Goal: Transaction & Acquisition: Purchase product/service

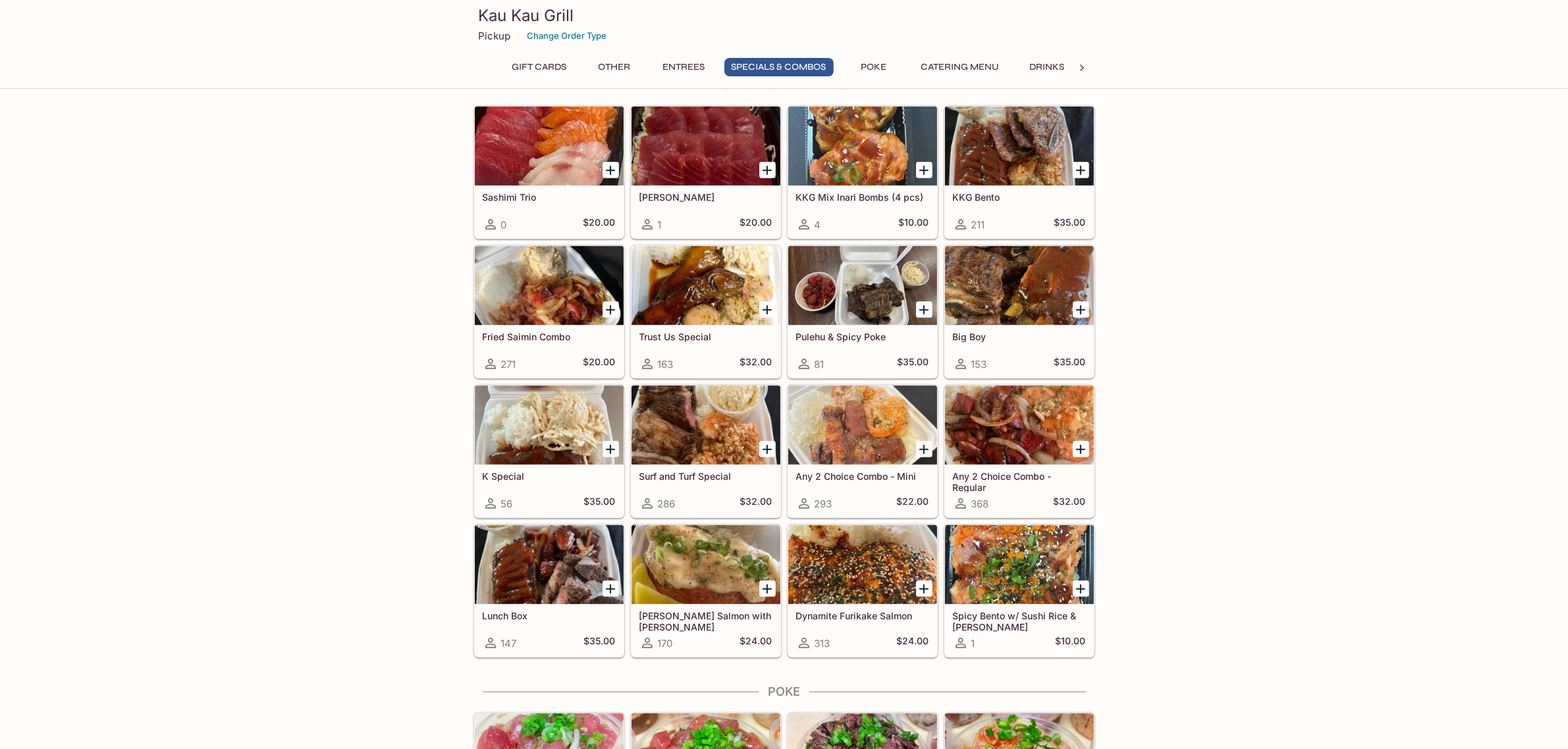
scroll to position [1269, 0]
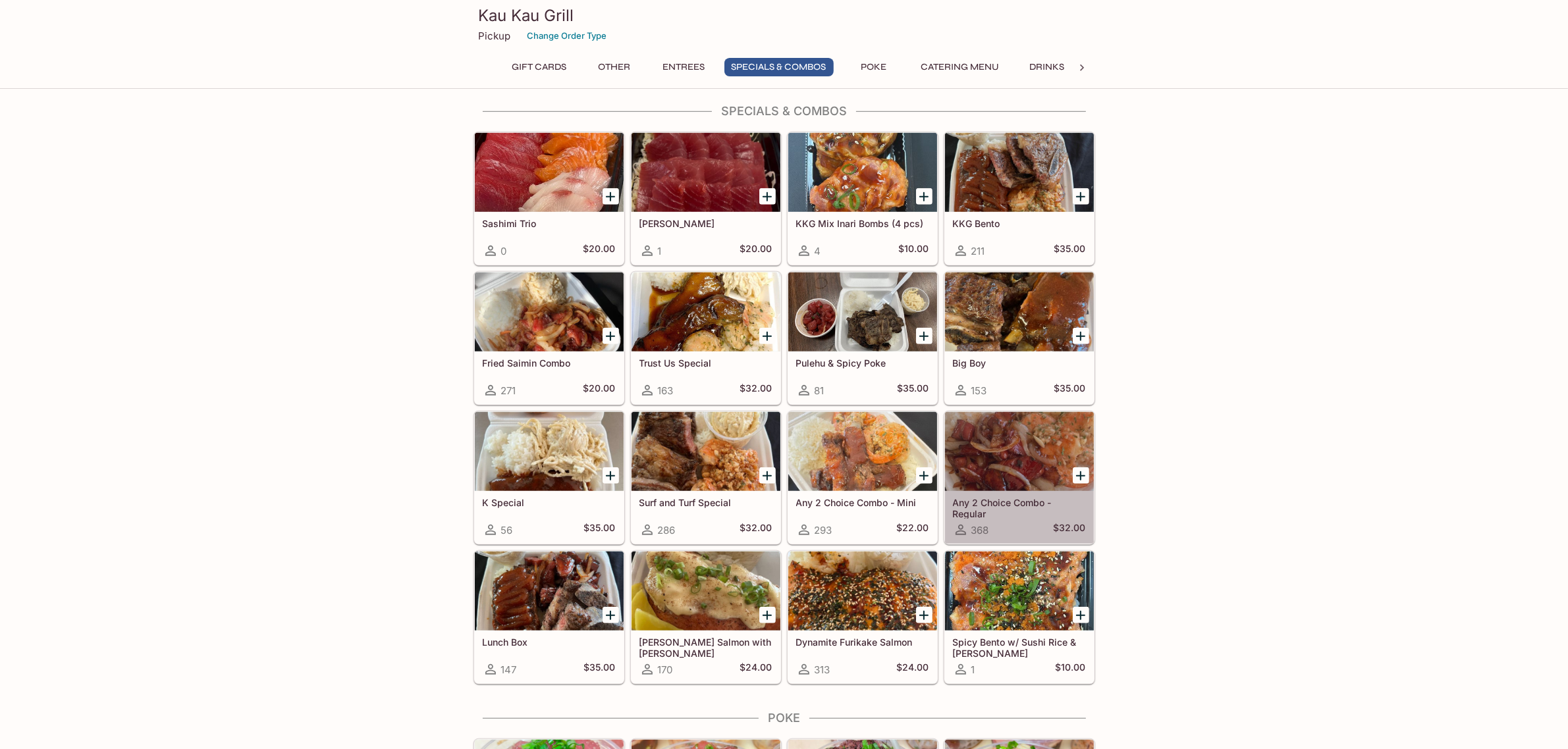
click at [1018, 498] on div "Any 2 Choice Combo - Regular 368 $32.00" at bounding box center [1019, 517] width 149 height 53
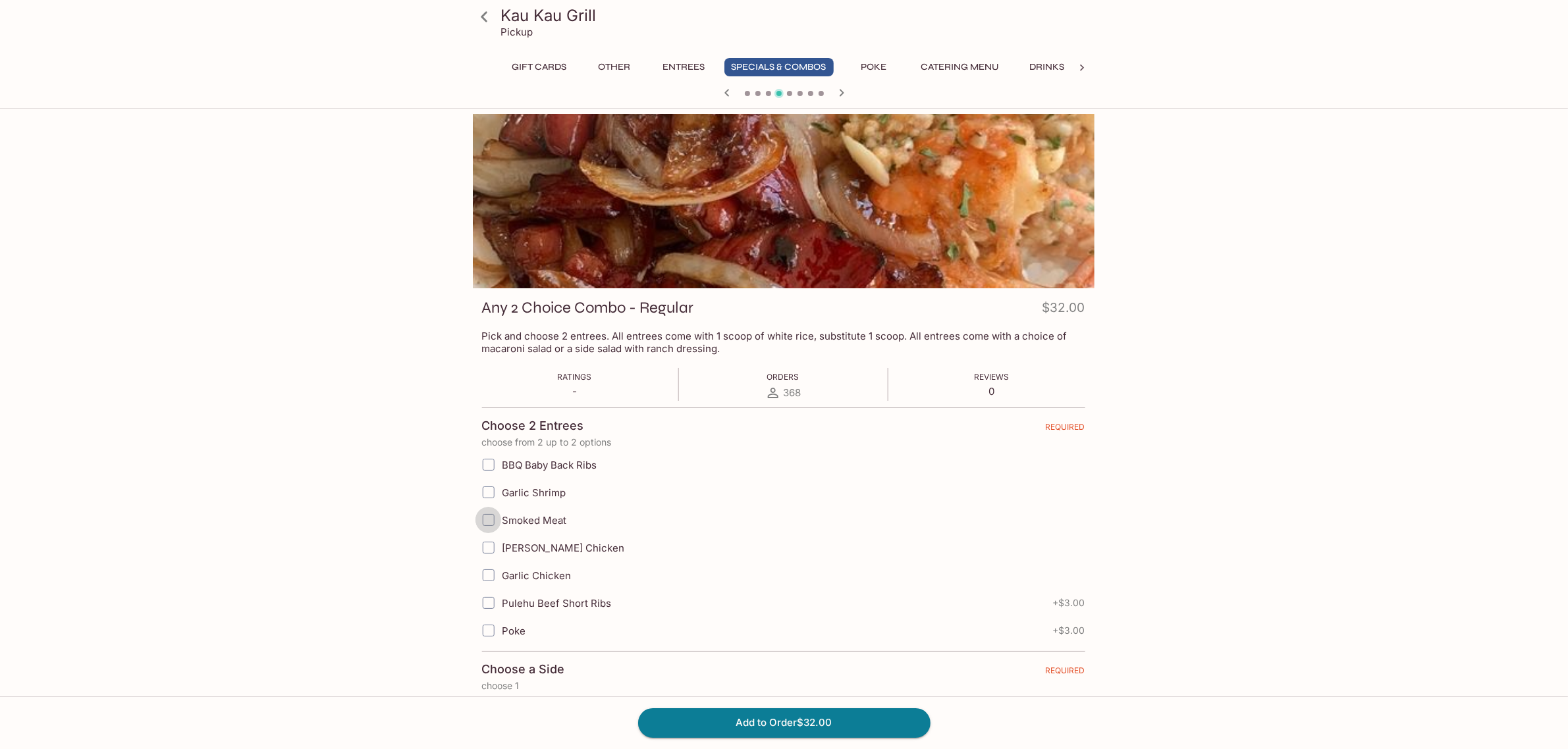
click at [488, 524] on input "Smoked Meat" at bounding box center [487, 519] width 26 height 26
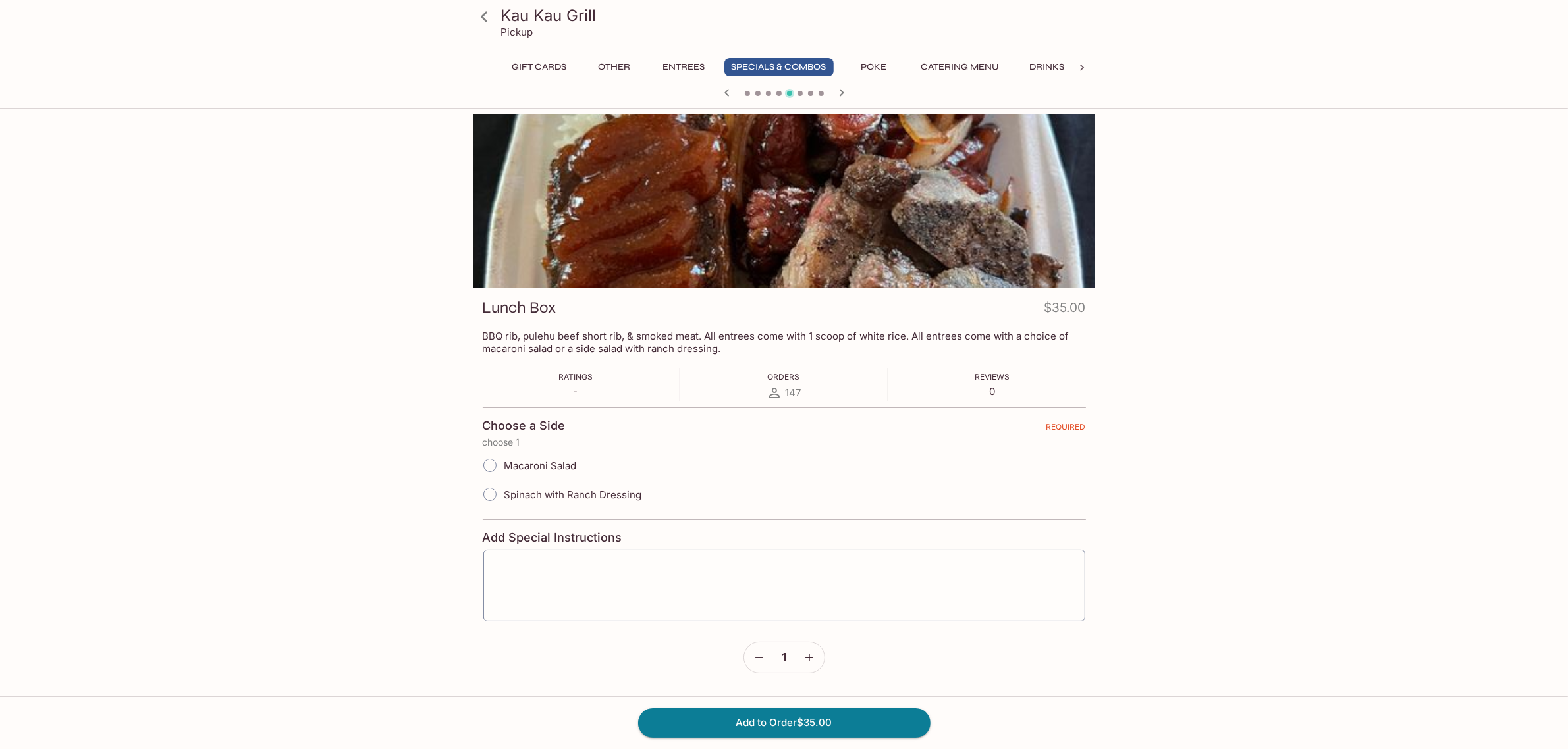
click at [717, 87] on div at bounding box center [784, 93] width 632 height 20
click at [721, 90] on icon "button" at bounding box center [727, 93] width 16 height 16
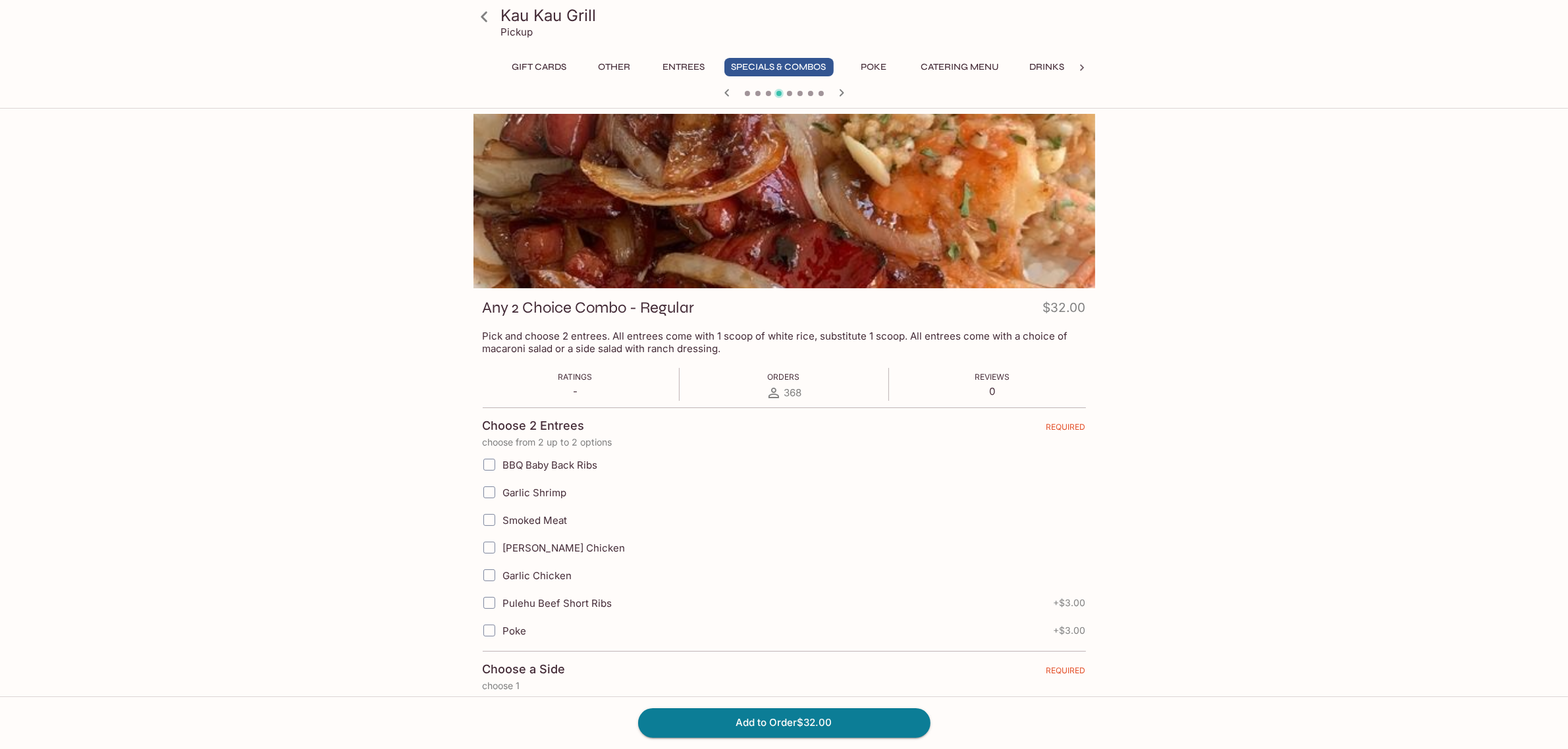
click at [494, 603] on input "Pulehu Beef Short Ribs" at bounding box center [489, 603] width 26 height 26
checkbox input "true"
click at [490, 519] on input "Smoked Meat" at bounding box center [489, 519] width 26 height 26
checkbox input "true"
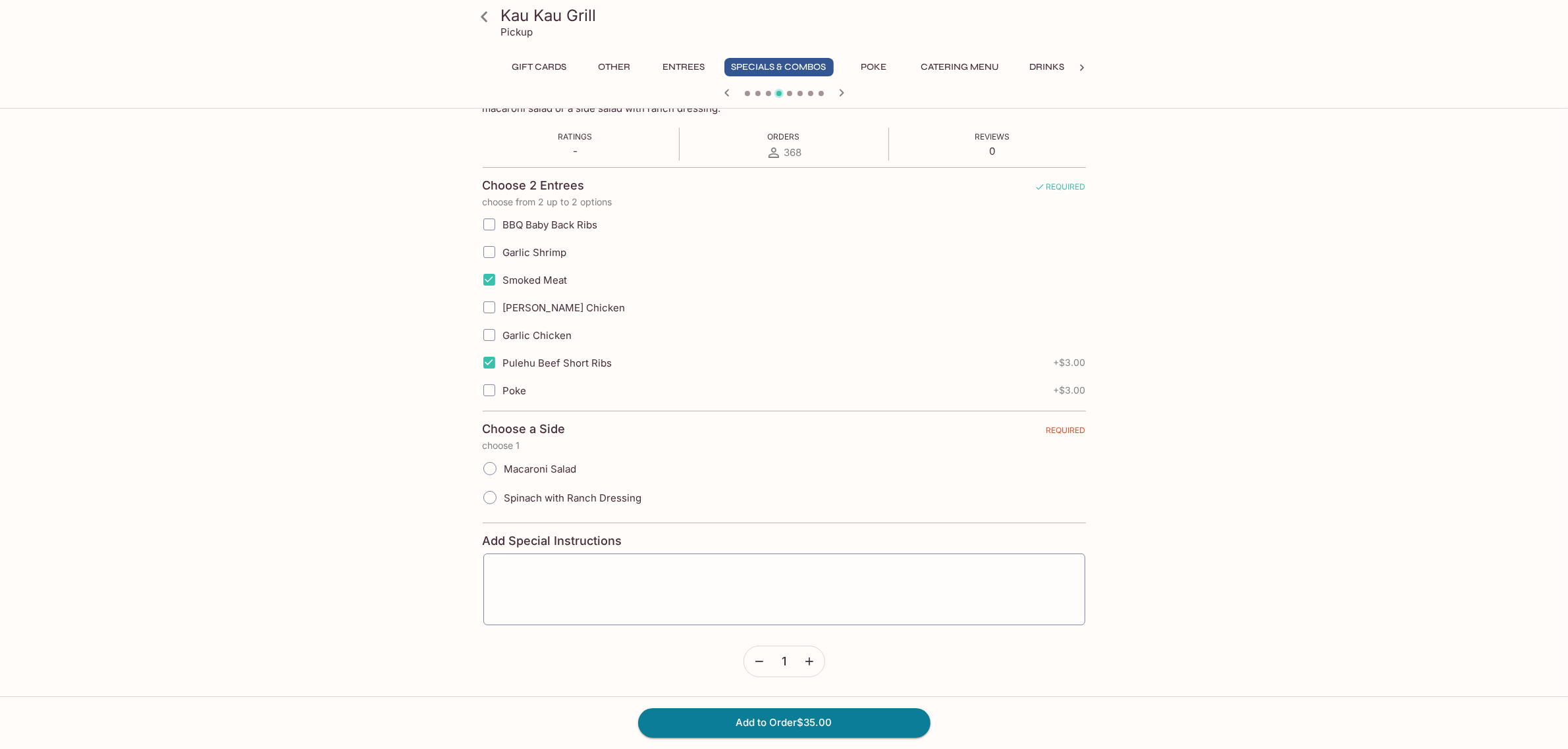
scroll to position [242, 0]
click at [545, 574] on textarea at bounding box center [784, 589] width 584 height 50
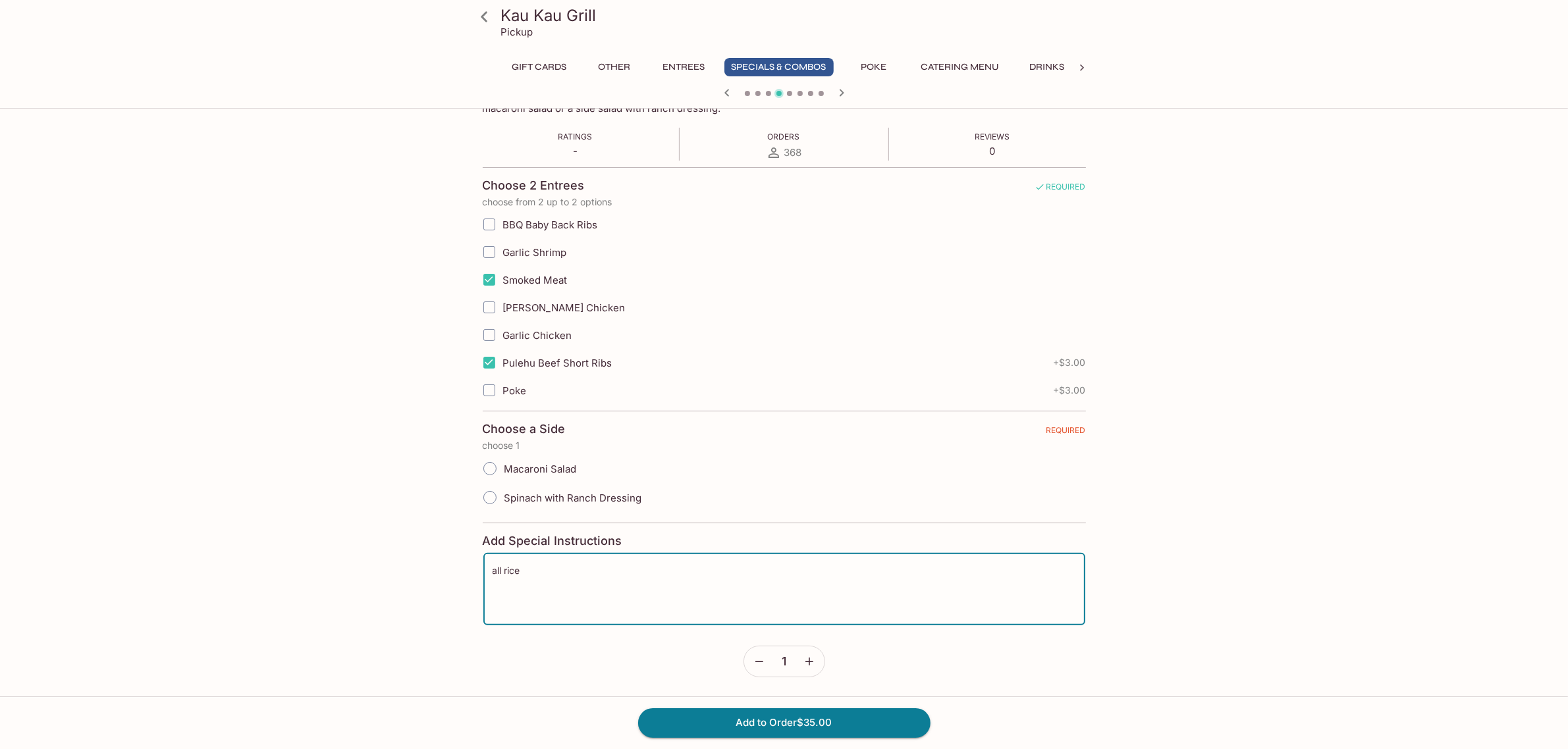
type textarea "all rice"
click at [498, 468] on input "Macaroni Salad" at bounding box center [489, 469] width 28 height 28
radio input "true"
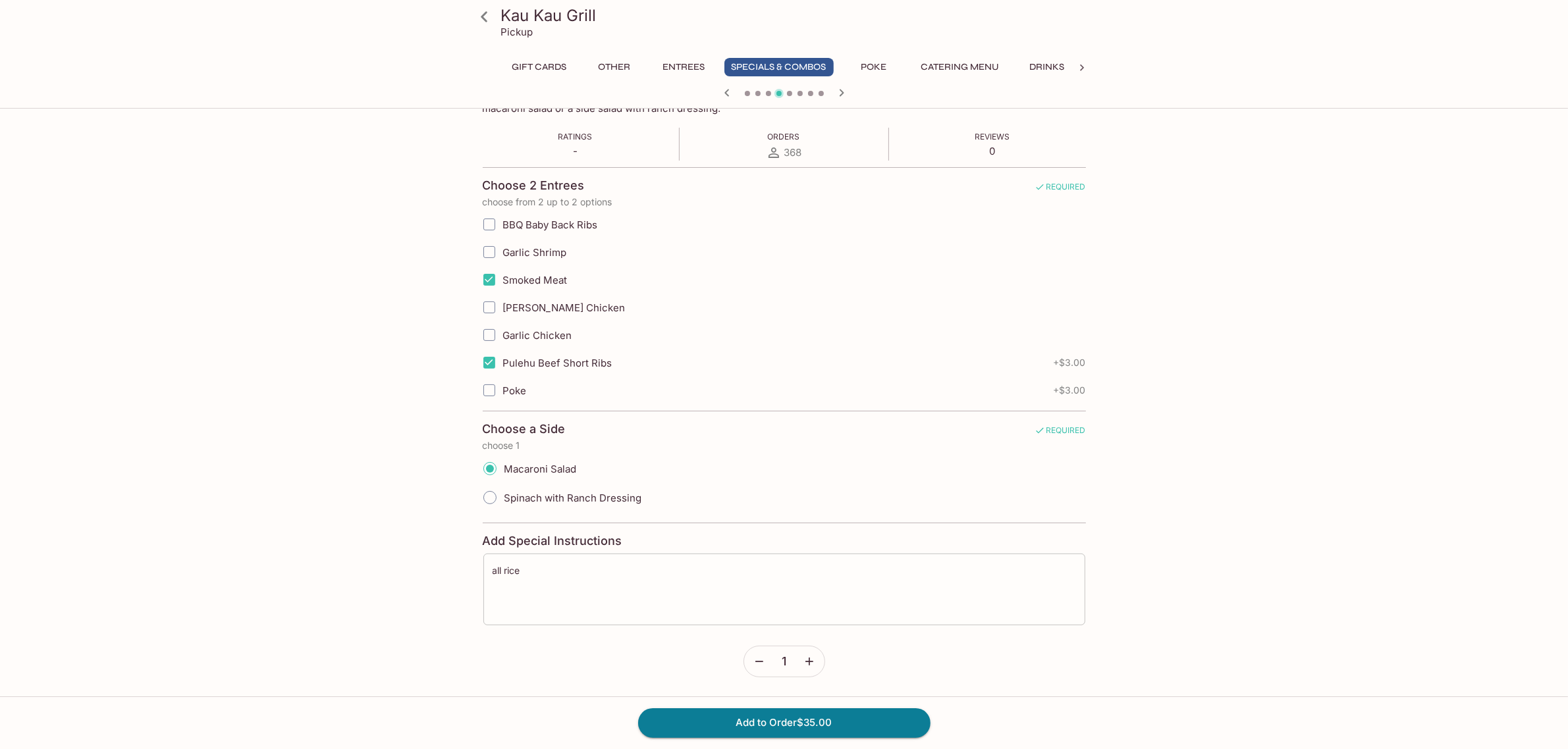
click at [574, 580] on textarea "all rice" at bounding box center [784, 589] width 584 height 50
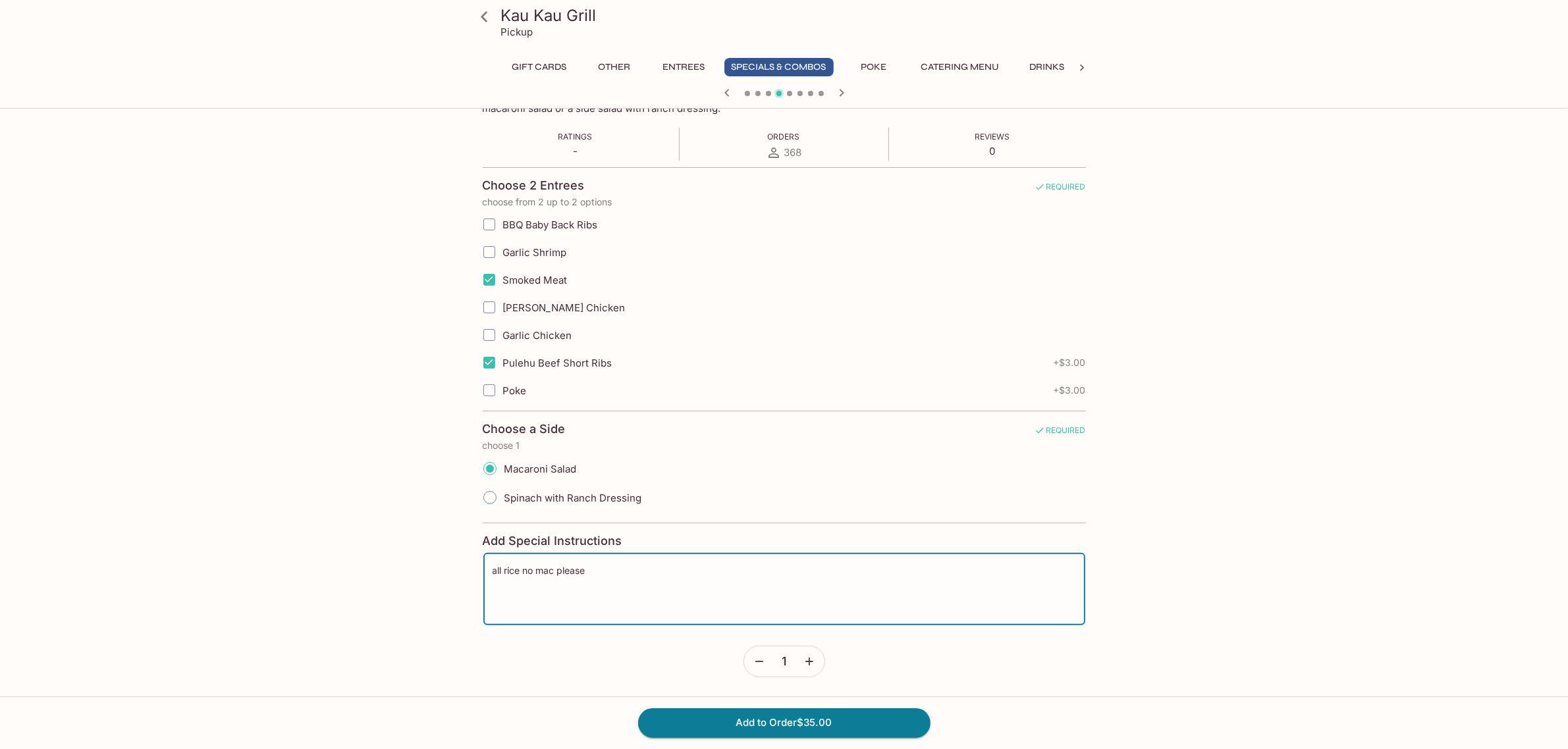
type textarea "all rice no mac please"
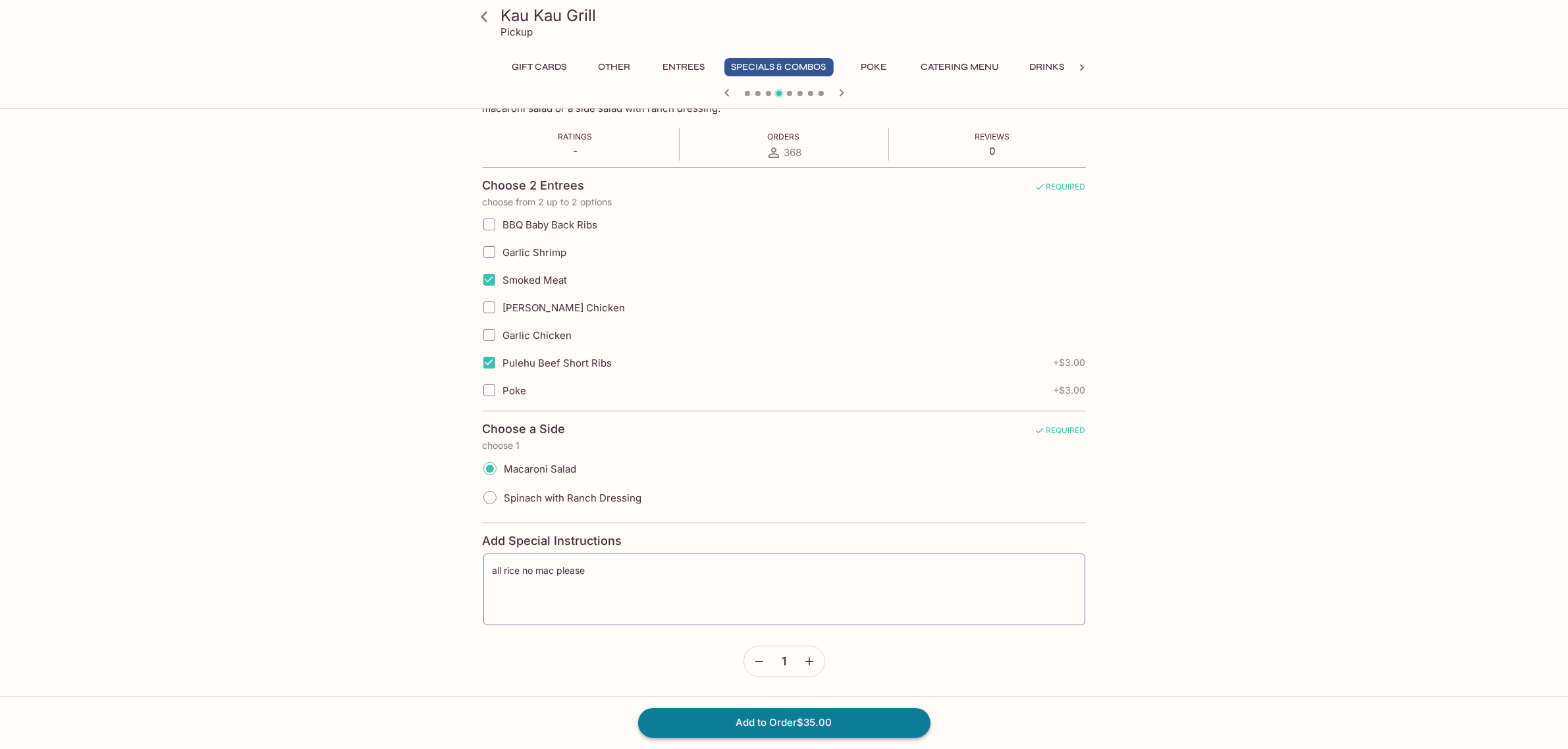
click at [748, 720] on button "Add to Order $35.00" at bounding box center [784, 723] width 292 height 29
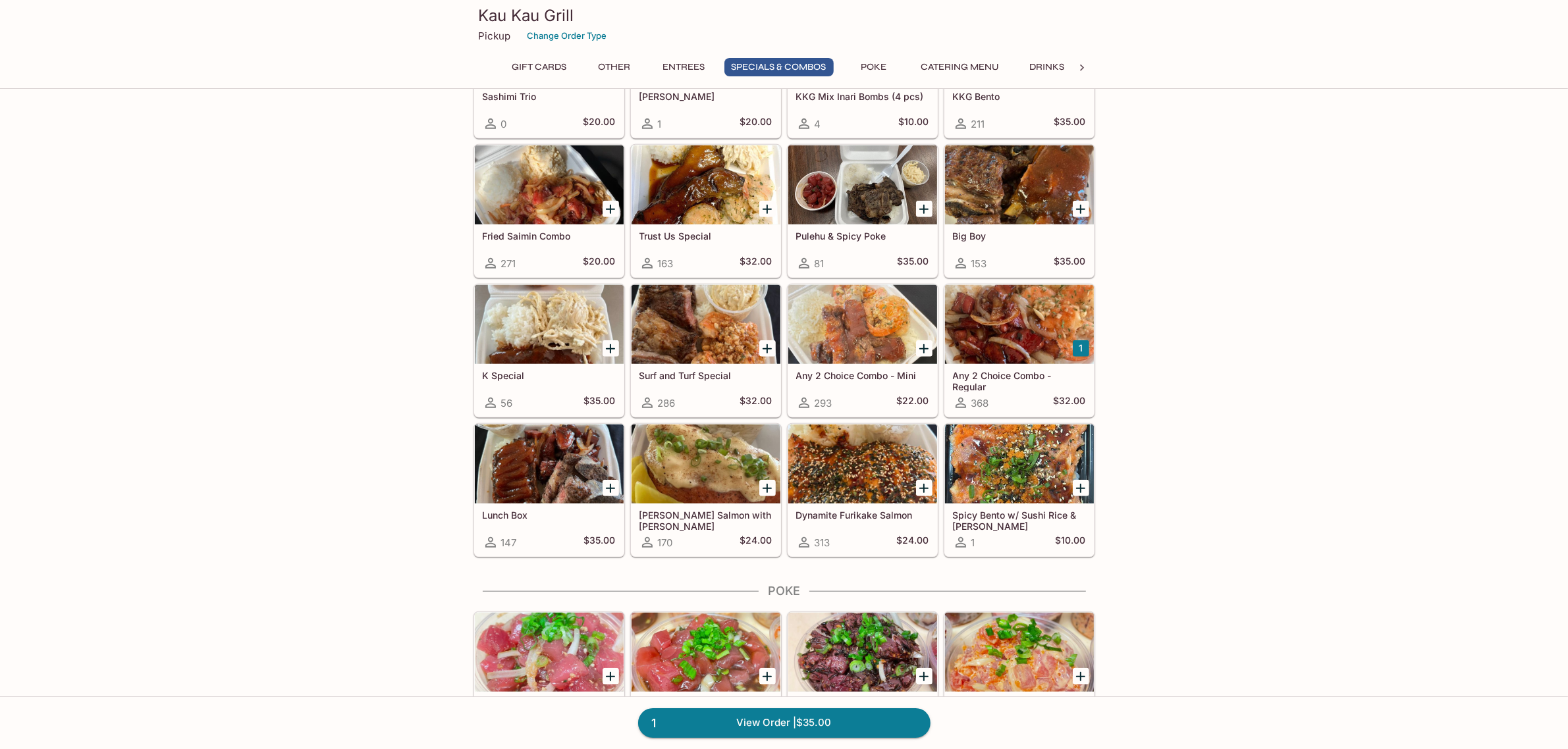
scroll to position [1399, 0]
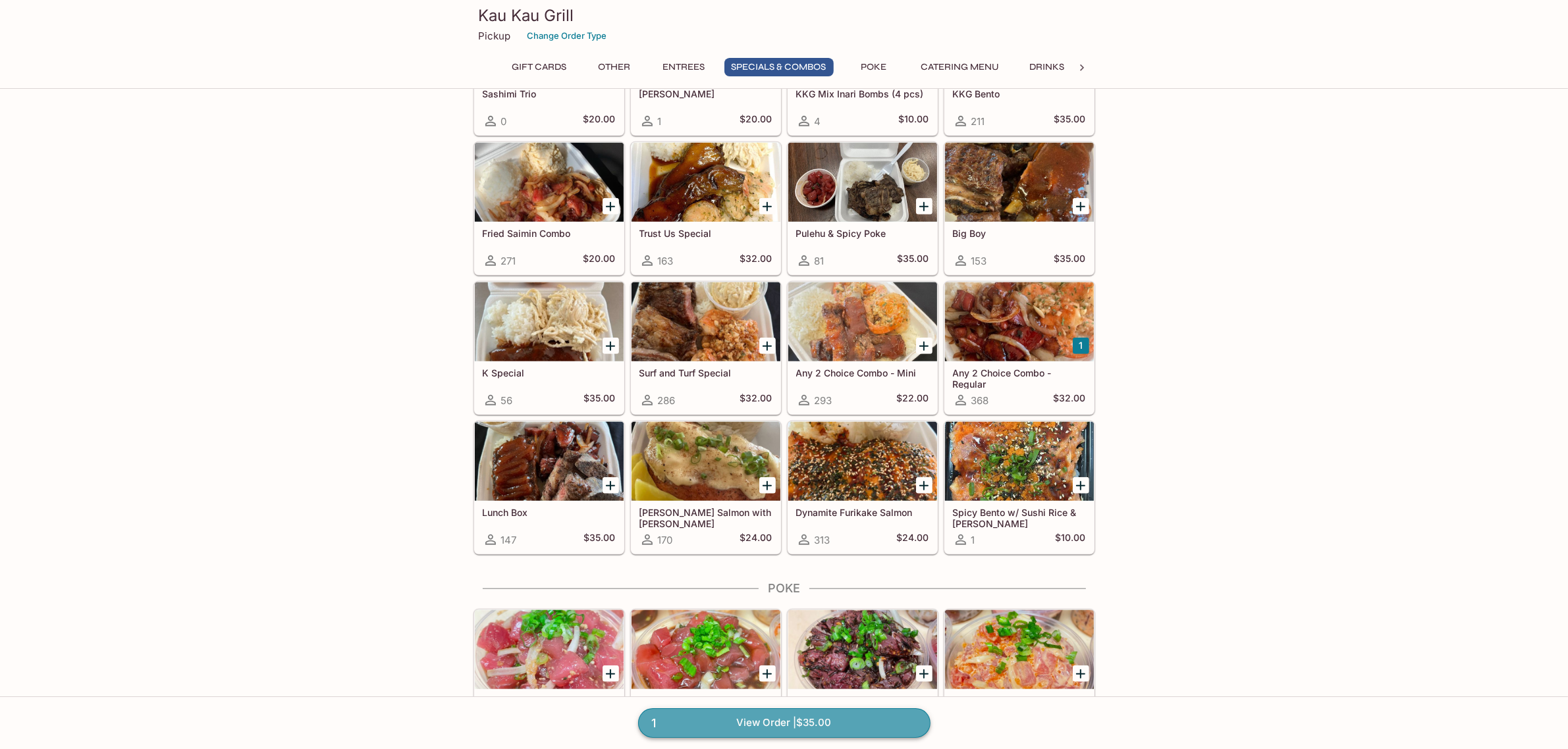
click at [889, 728] on link "1 View Order | $35.00" at bounding box center [784, 723] width 292 height 29
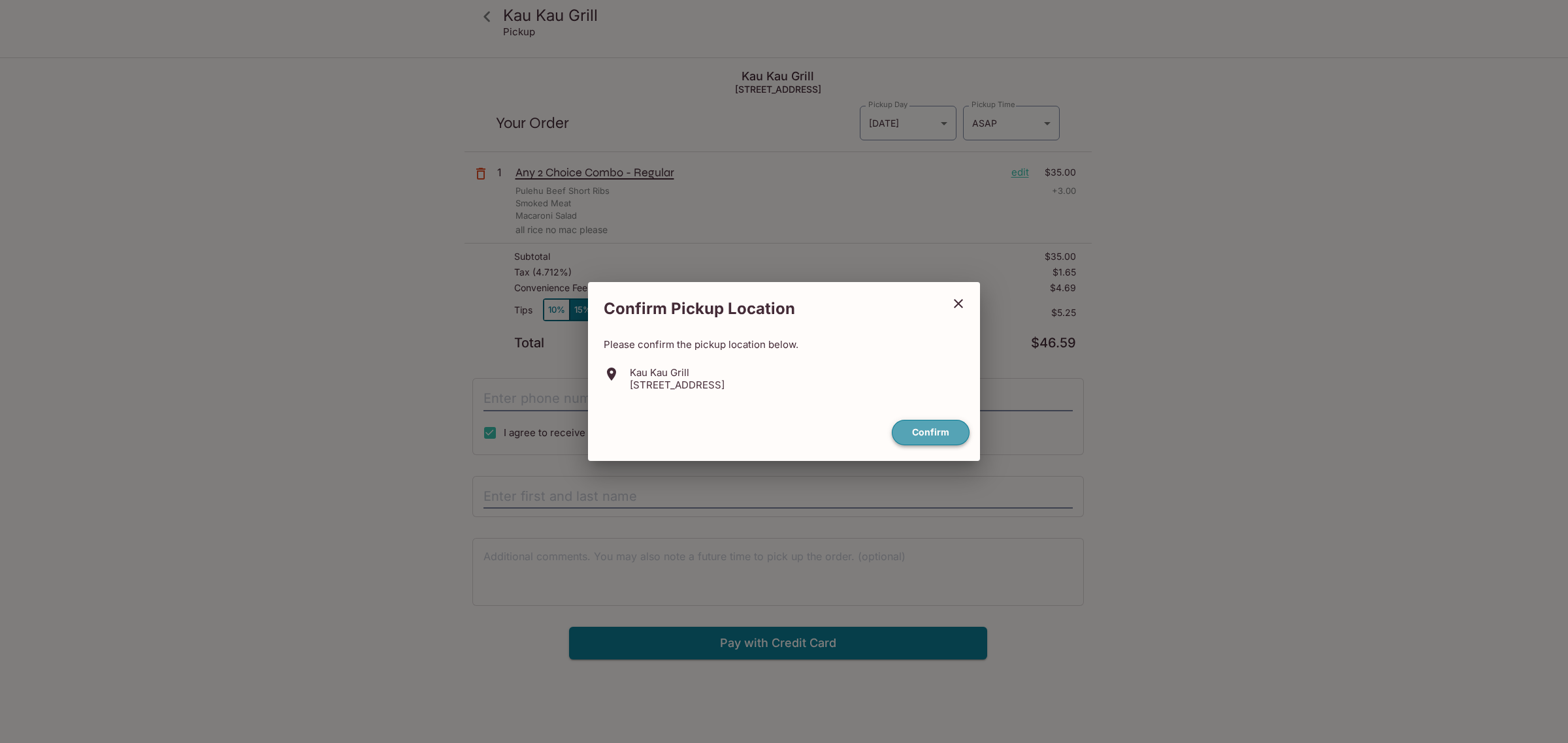
click at [932, 441] on button "Confirm" at bounding box center [930, 433] width 78 height 25
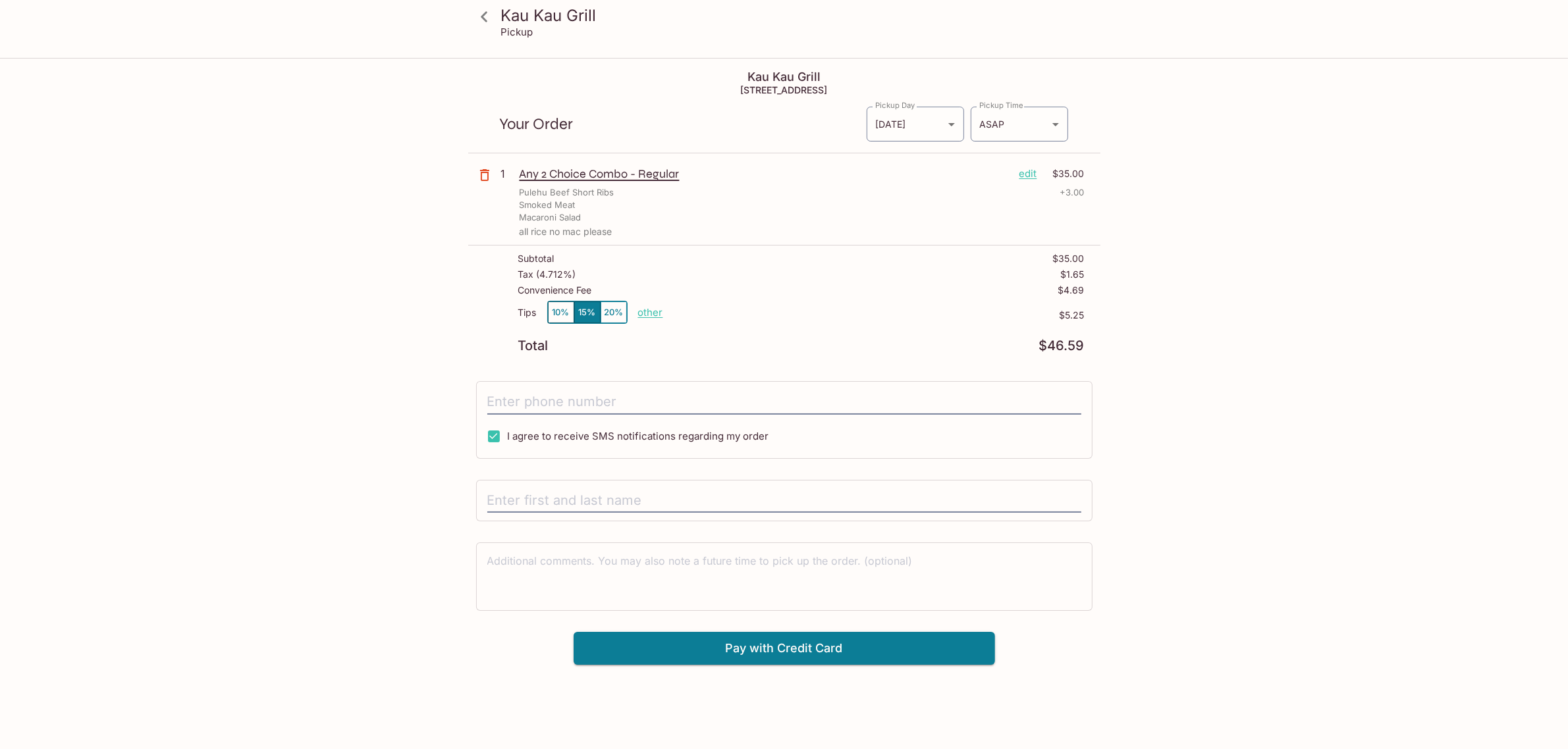
click at [650, 318] on p "other" at bounding box center [651, 313] width 25 height 13
type input "0.00"
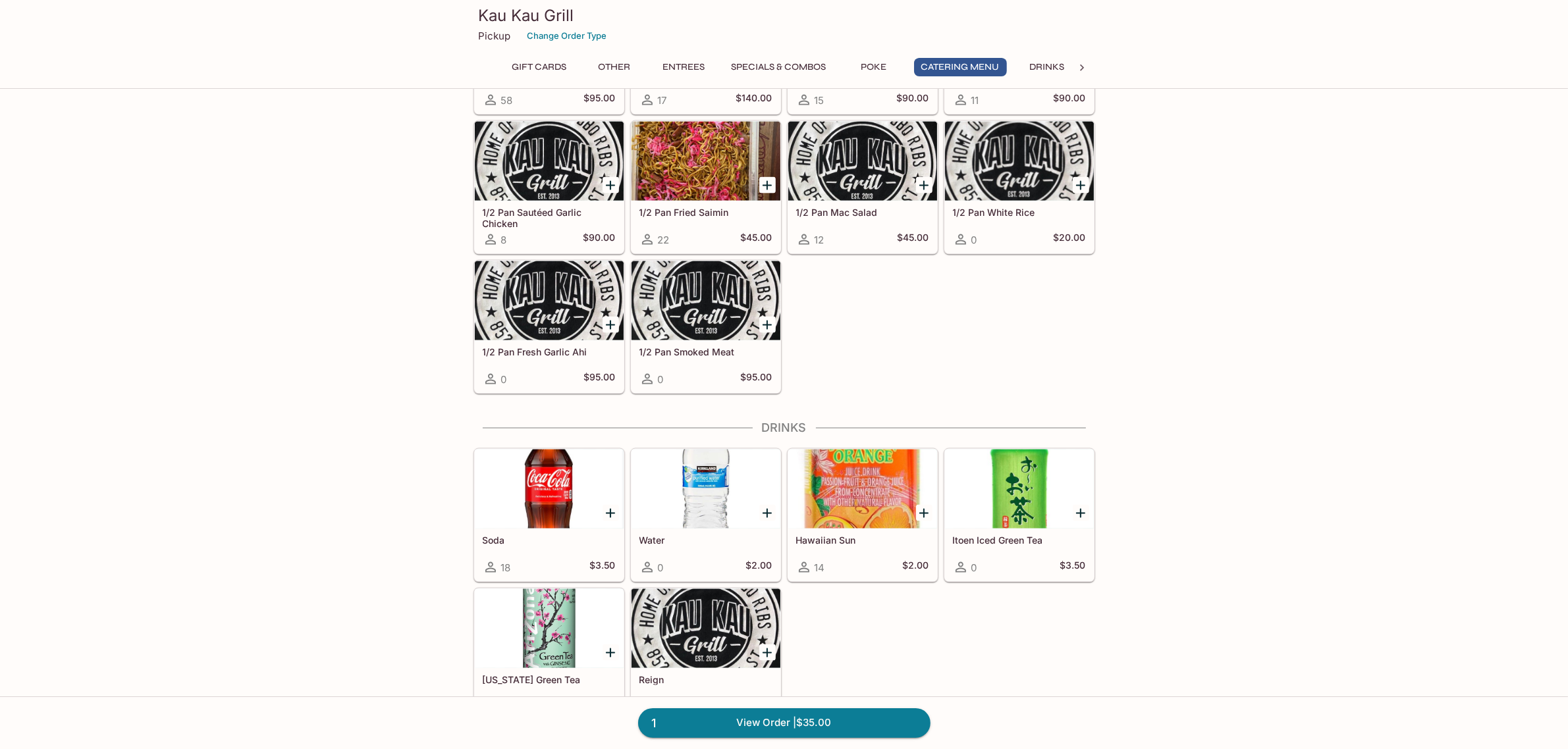
scroll to position [2405, 0]
